Goal: Register for event/course

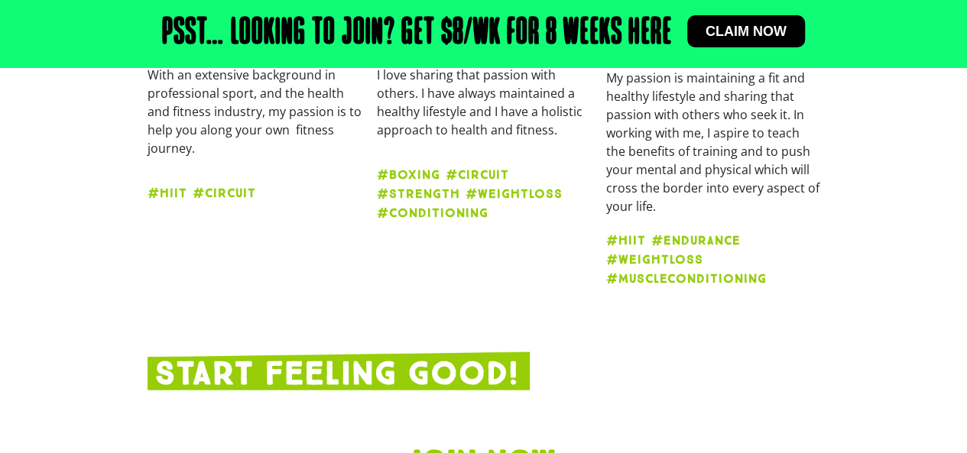
scroll to position [1348, 0]
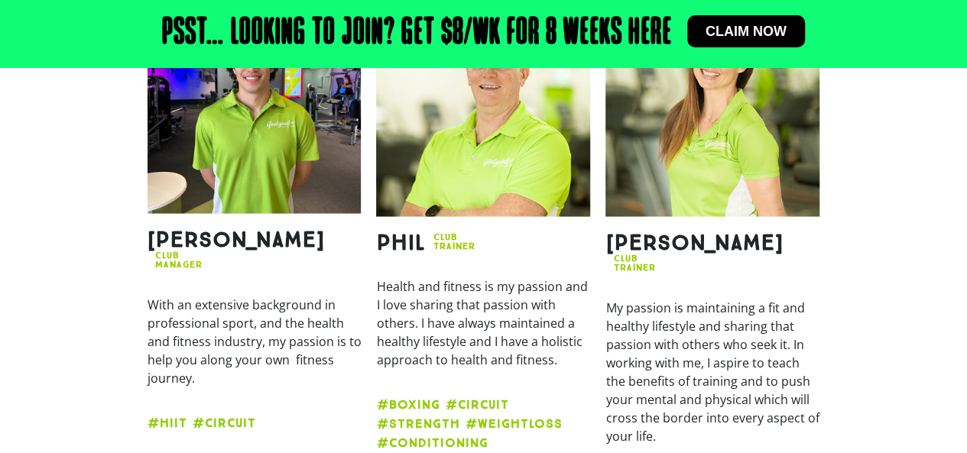
click at [738, 34] on span "Claim now" at bounding box center [745, 31] width 81 height 14
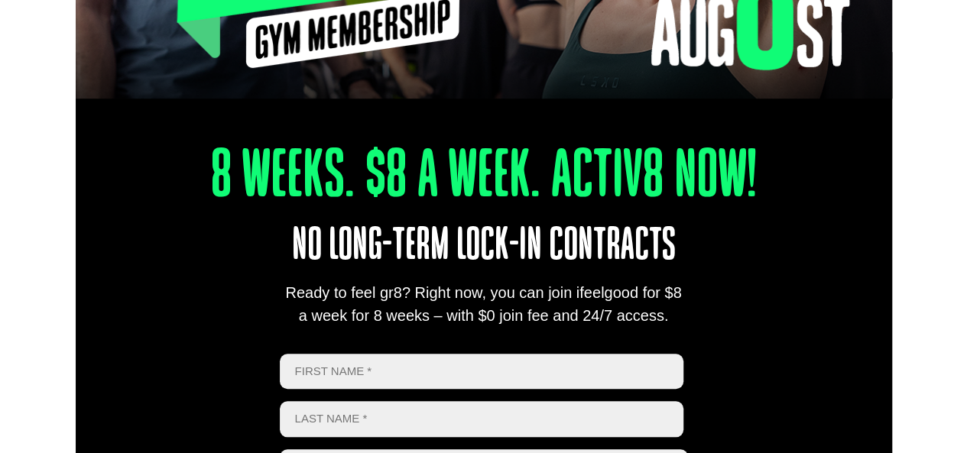
scroll to position [611, 0]
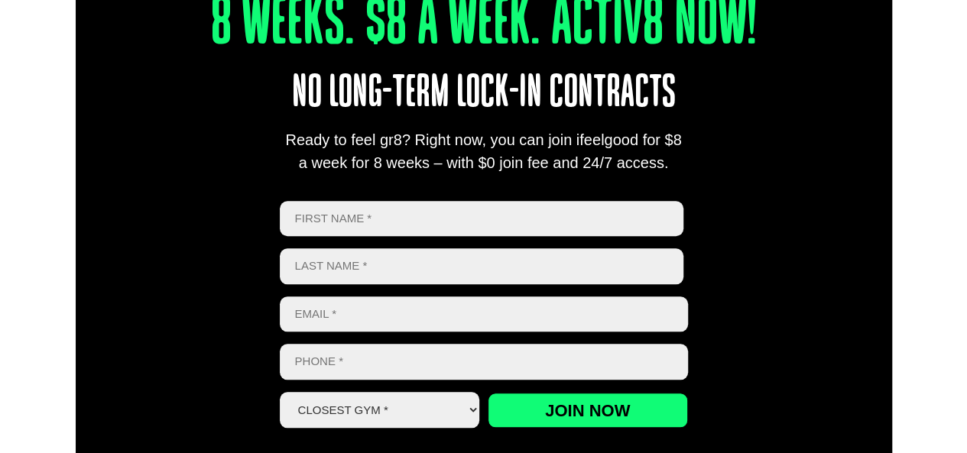
click at [294, 215] on input "First" at bounding box center [482, 219] width 404 height 36
type input "L"
type input "lINDA"
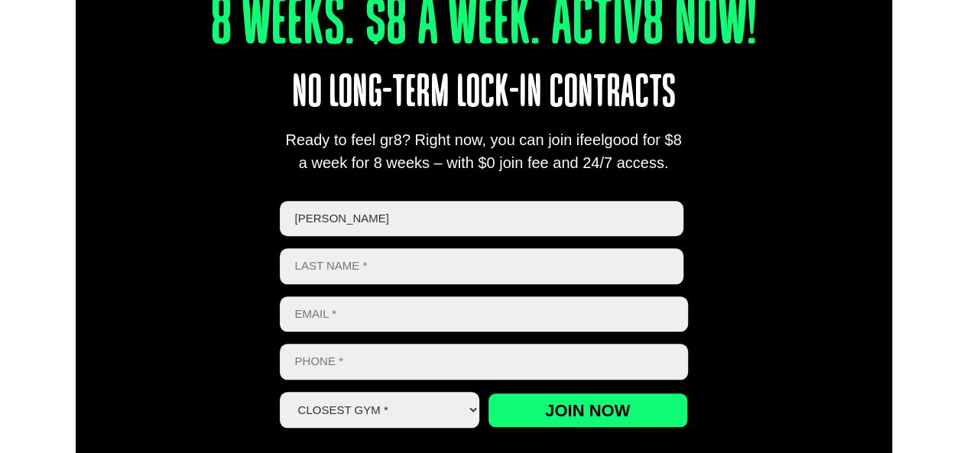
click at [295, 262] on input "Last name" at bounding box center [482, 266] width 404 height 36
type input "PETERS"
click at [295, 314] on input "Email *" at bounding box center [484, 315] width 408 height 36
type input "A"
type input "JEDLIN26@BIGPOND.COM"
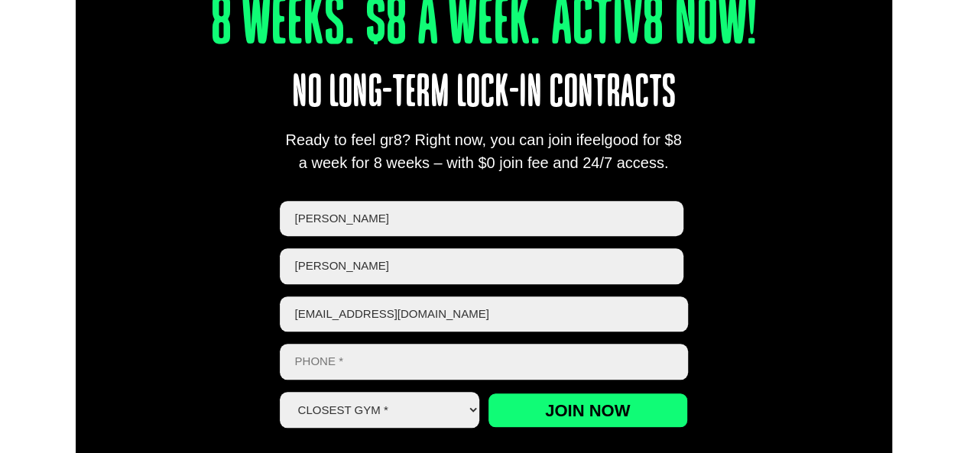
click at [297, 356] on input "Phone *" at bounding box center [484, 362] width 408 height 36
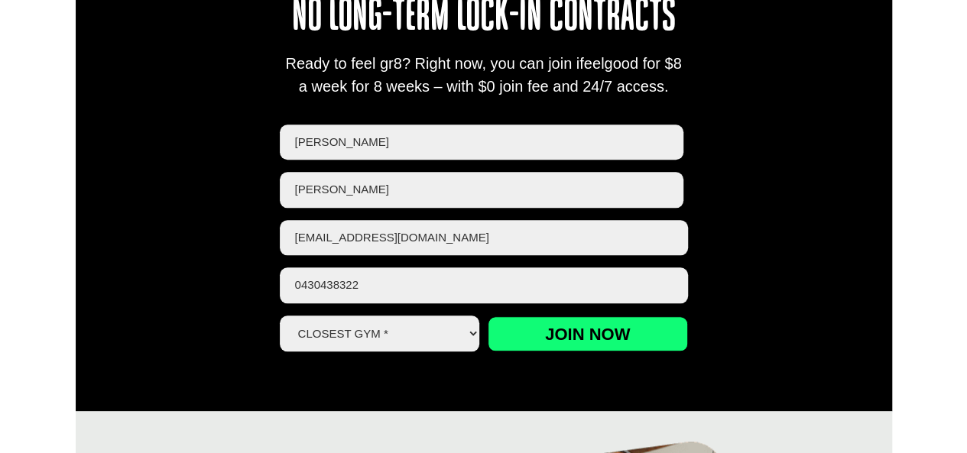
type input "0430438322"
click at [469, 329] on select "Closest Gym * Alexandra Hills Calamvale Coopers Plains Middle Park Oxley Park R…" at bounding box center [380, 334] width 200 height 36
select select "Alexandra Hills"
click at [280, 316] on select "Closest Gym * Alexandra Hills Calamvale Coopers Plains Middle Park Oxley Park R…" at bounding box center [380, 334] width 200 height 36
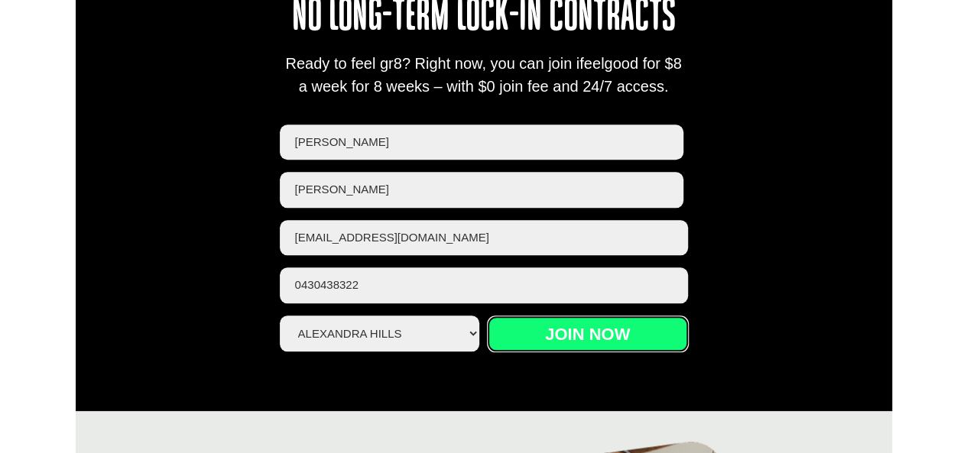
click at [598, 332] on input "Join now" at bounding box center [588, 333] width 200 height 35
